Goal: Task Accomplishment & Management: Manage account settings

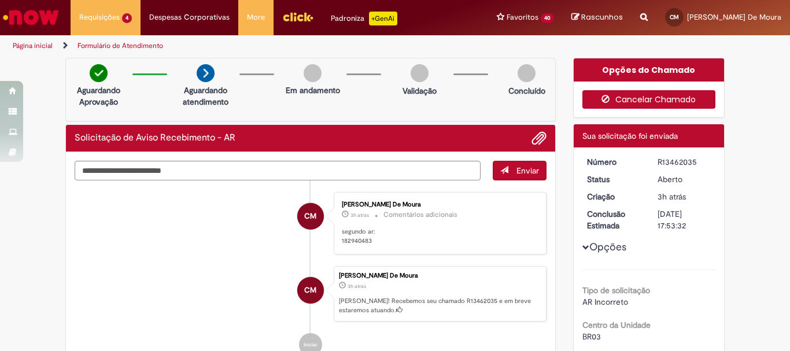
click at [631, 100] on button "Cancelar Chamado" at bounding box center [649, 99] width 134 height 18
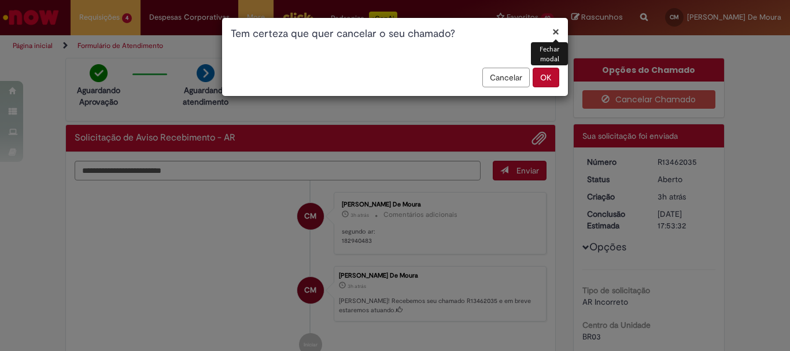
click at [542, 79] on button "OK" at bounding box center [545, 78] width 27 height 20
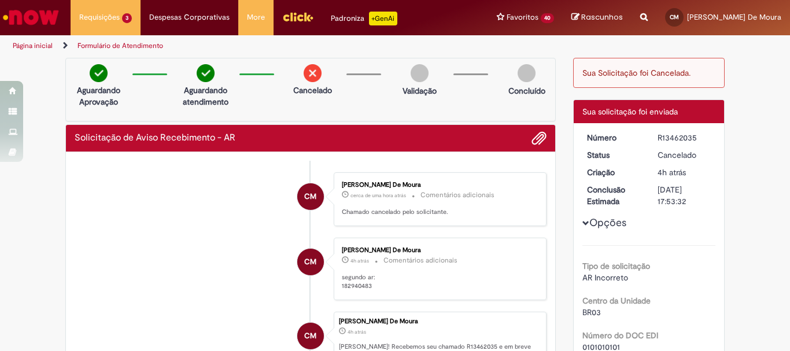
click at [44, 22] on img "Ir para a Homepage" at bounding box center [31, 17] width 60 height 23
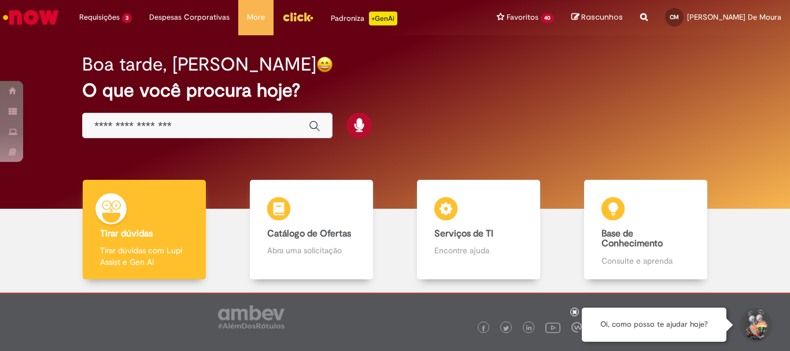
click at [295, 23] on img "Menu Cabeçalho" at bounding box center [297, 16] width 31 height 17
click at [301, 19] on img "Menu Cabeçalho" at bounding box center [297, 16] width 31 height 17
